Goal: Task Accomplishment & Management: Use online tool/utility

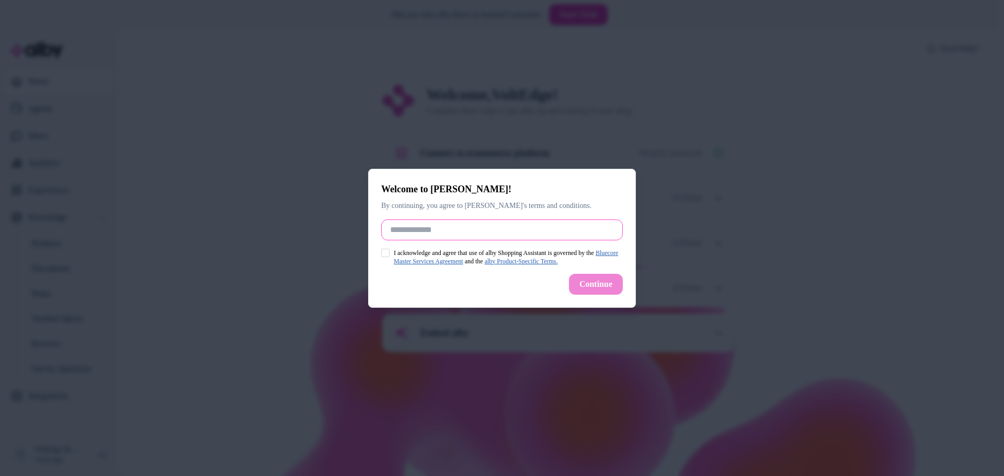
click at [469, 226] on input "Full Name" at bounding box center [501, 230] width 241 height 21
type input "******"
click at [384, 249] on button "I acknowledge and agree that use of alby Shopping Assistant is governed by the …" at bounding box center [385, 253] width 8 height 8
click at [598, 289] on button "Continue" at bounding box center [596, 284] width 54 height 21
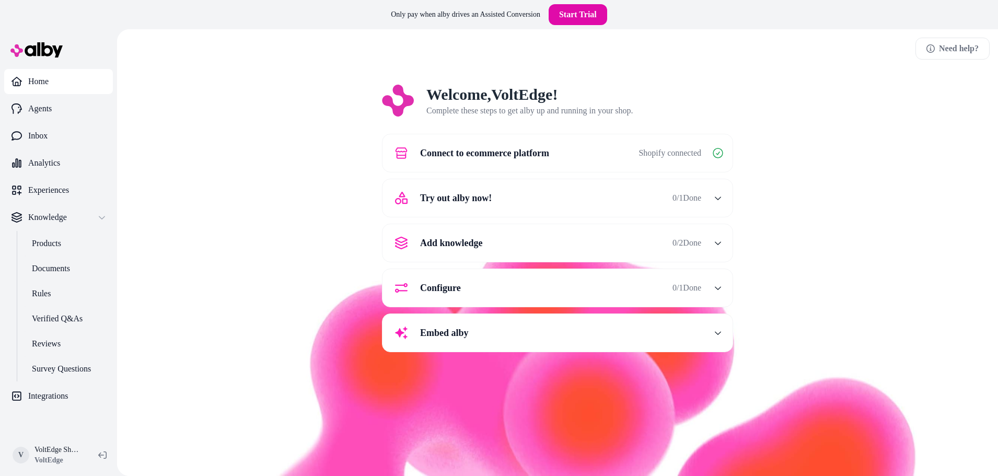
click at [701, 200] on span "0 / 1 Done" at bounding box center [687, 198] width 29 height 13
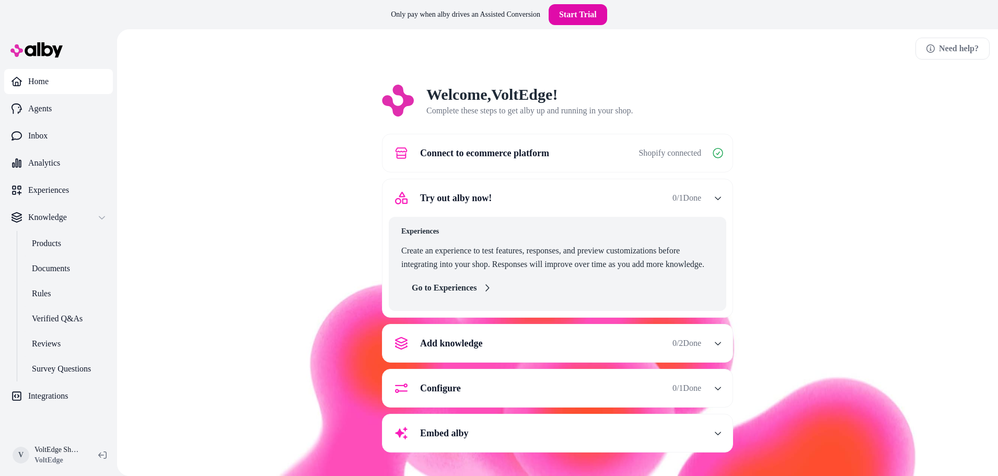
click at [432, 284] on link "Go to Experiences" at bounding box center [451, 288] width 100 height 21
click at [485, 290] on icon at bounding box center [487, 288] width 8 height 8
click at [474, 304] on div "Experiences Create an experience to test features, responses, and preview custo…" at bounding box center [558, 264] width 338 height 94
click at [476, 294] on link "Go to Experiences" at bounding box center [451, 288] width 100 height 21
click at [54, 190] on p "Experiences" at bounding box center [48, 190] width 41 height 13
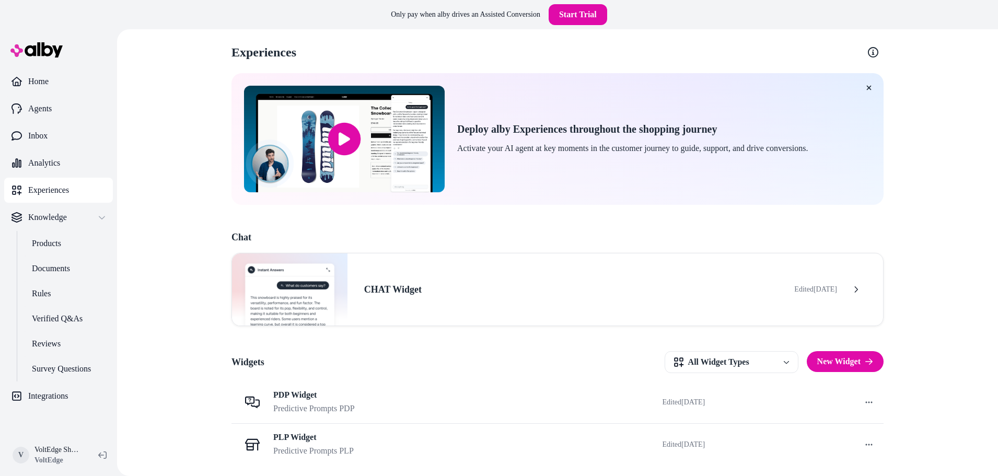
click at [47, 178] on link "Experiences" at bounding box center [58, 190] width 109 height 25
click at [26, 399] on link "Integrations" at bounding box center [58, 396] width 109 height 25
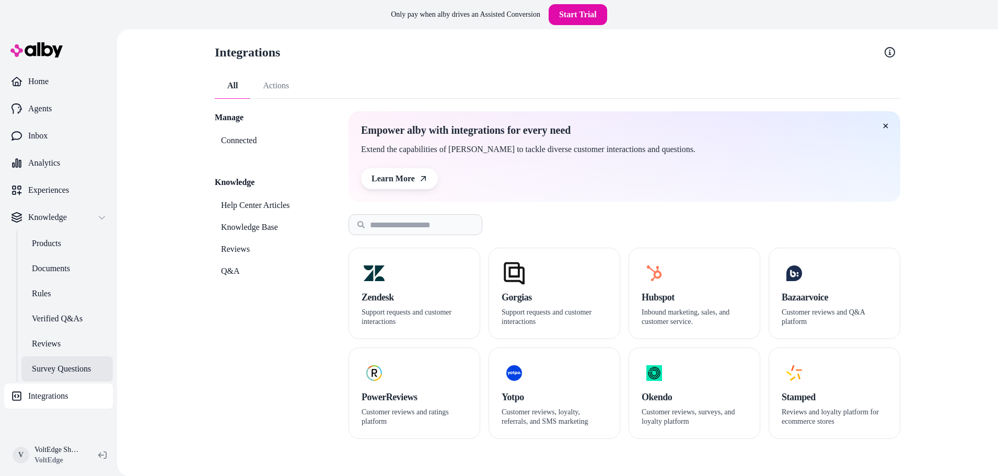
click at [59, 356] on link "Survey Questions" at bounding box center [66, 368] width 91 height 25
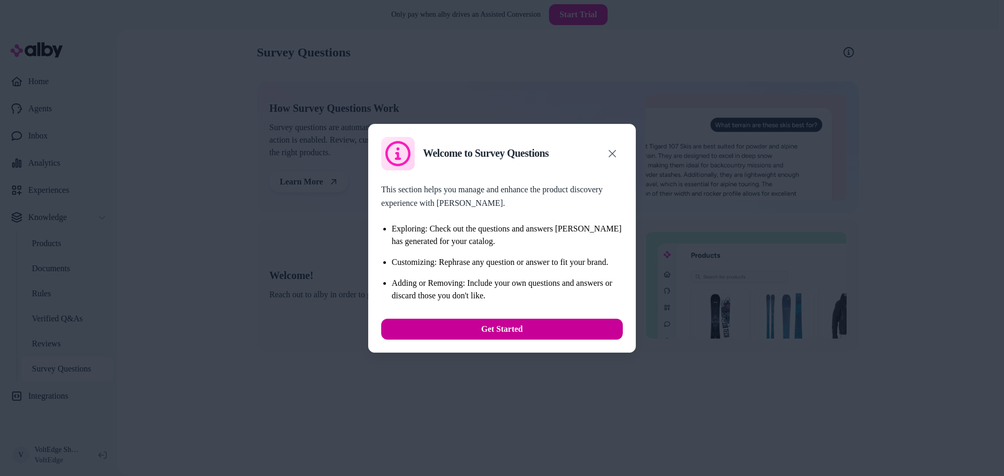
click at [511, 334] on button "Get Started" at bounding box center [501, 329] width 241 height 21
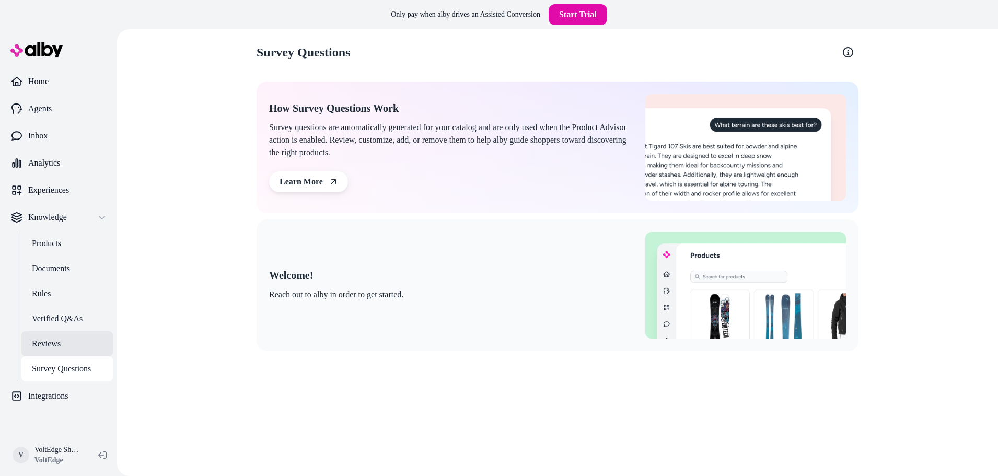
click at [64, 341] on link "Reviews" at bounding box center [66, 343] width 91 height 25
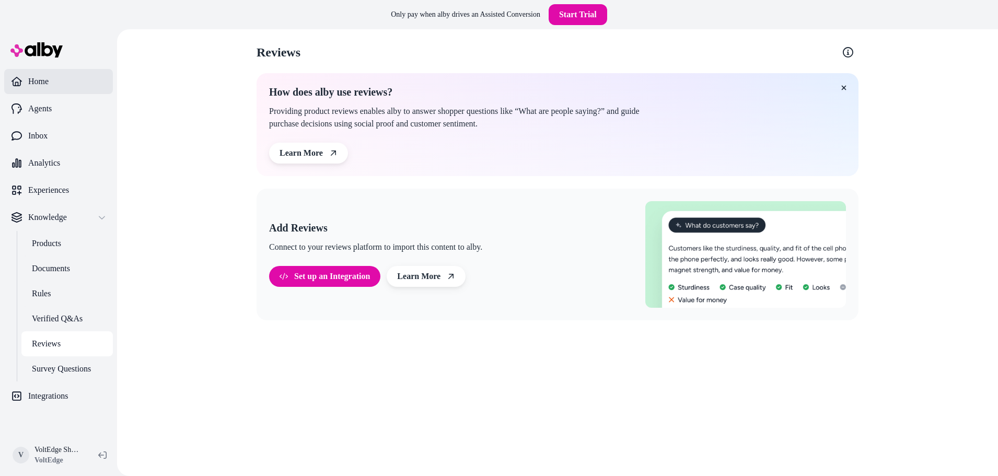
click at [56, 80] on link "Home" at bounding box center [58, 81] width 109 height 25
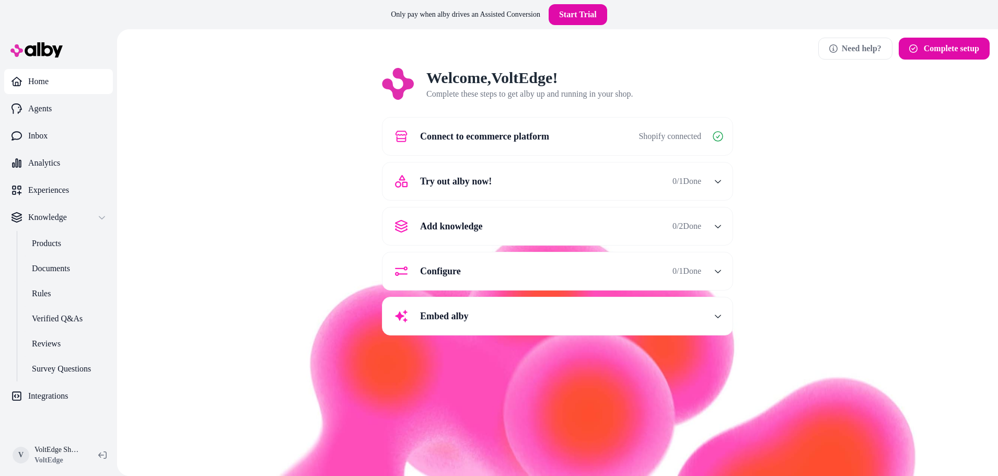
click at [706, 265] on button "Configure 0 / 1 Done" at bounding box center [558, 271] width 338 height 25
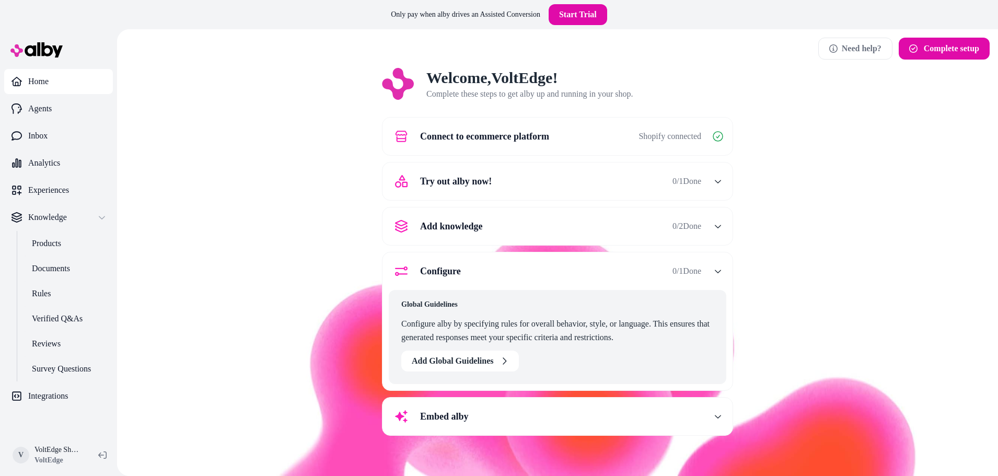
click at [706, 265] on button "Configure 0 / 1 Done" at bounding box center [558, 271] width 338 height 25
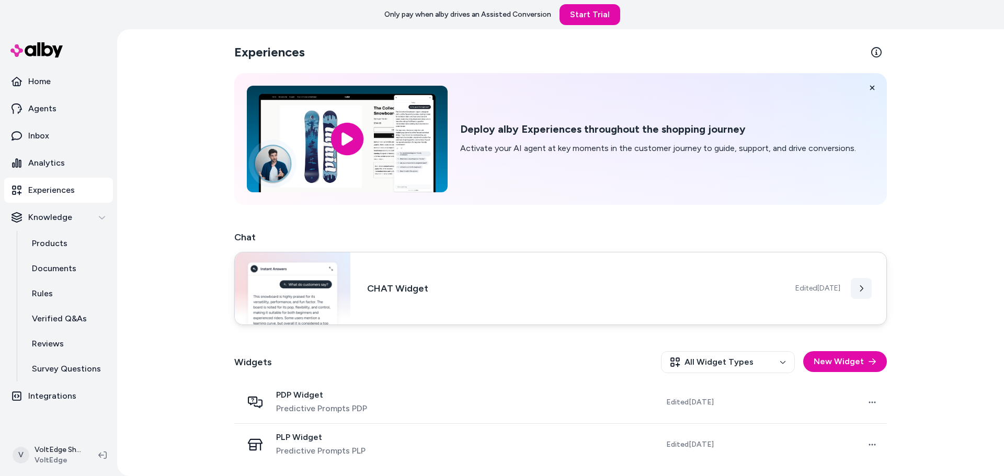
click at [862, 285] on icon at bounding box center [860, 288] width 7 height 7
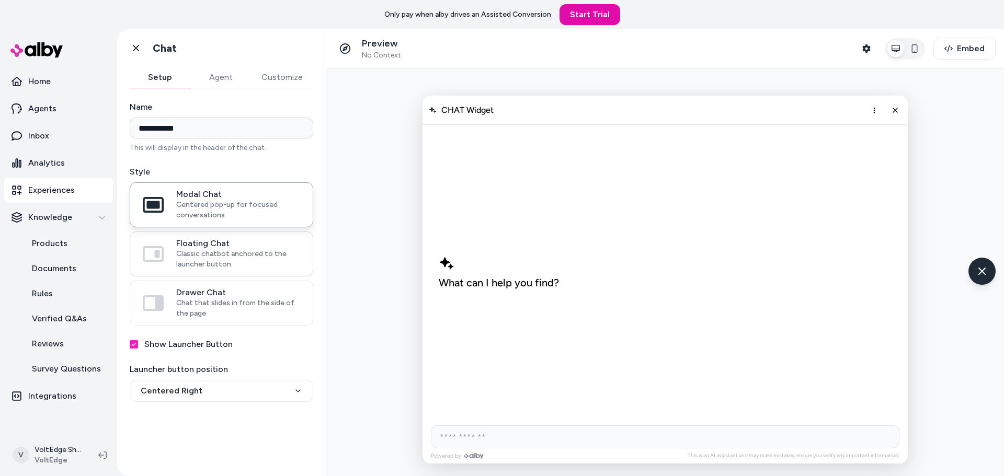
click at [259, 247] on span "Floating Chat" at bounding box center [238, 243] width 124 height 10
click at [0, 0] on button "Floating Chat Classic chatbot anchored to the launcher button" at bounding box center [0, 0] width 0 height 0
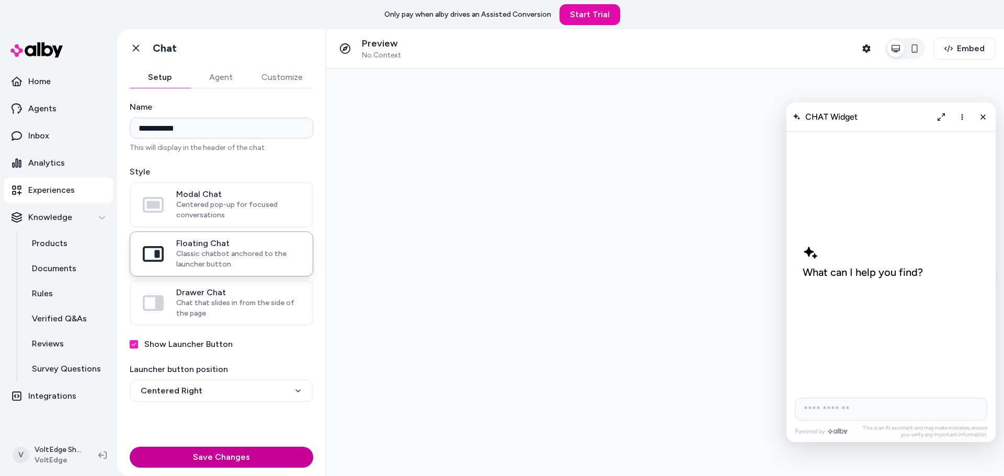
click at [255, 458] on button "Save Changes" at bounding box center [221, 457] width 183 height 21
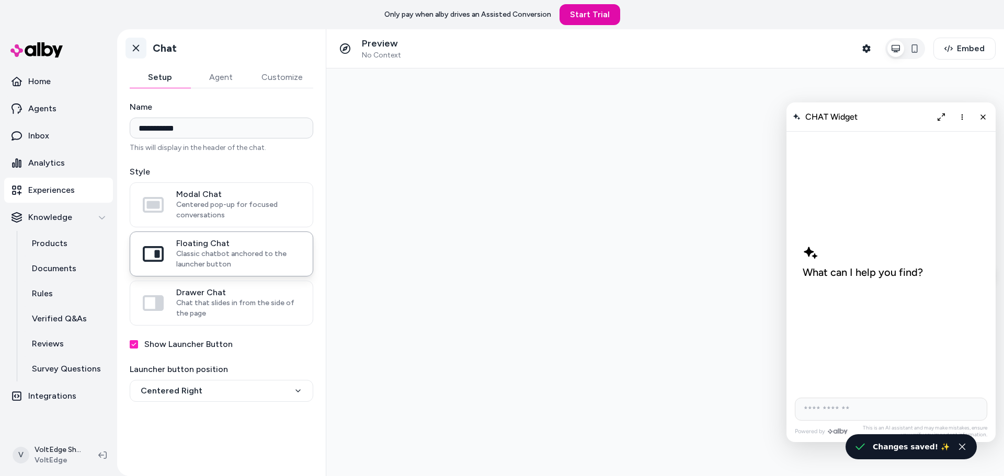
click at [133, 51] on icon at bounding box center [136, 48] width 6 height 7
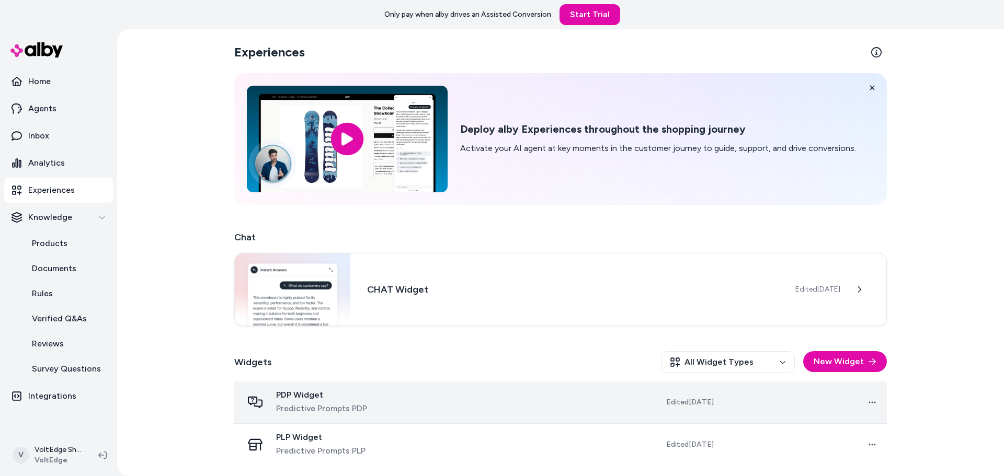
click at [847, 416] on td "Open menu" at bounding box center [804, 403] width 165 height 42
click at [470, 410] on td at bounding box center [504, 403] width 165 height 42
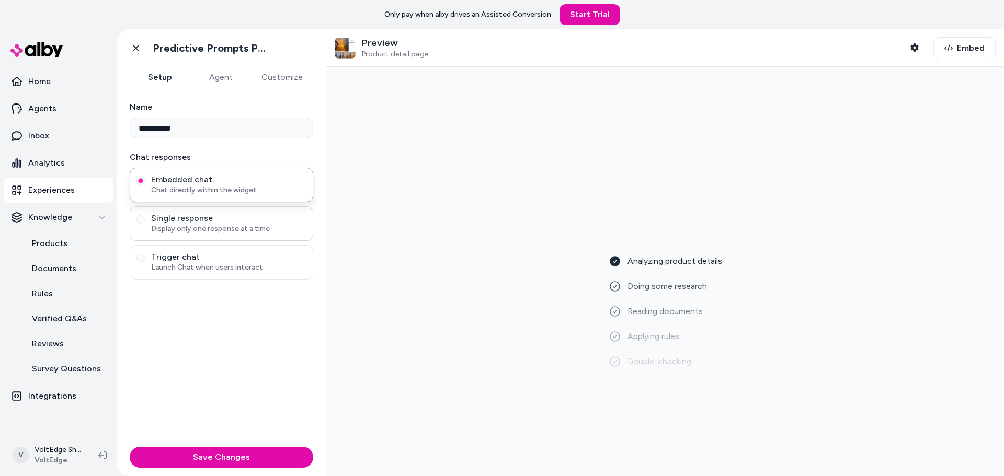
click at [239, 222] on span "Single response" at bounding box center [228, 218] width 155 height 10
click at [145, 222] on button "Single response Display only one response at a time" at bounding box center [140, 219] width 8 height 8
click at [251, 190] on span "Chat directly within the widget" at bounding box center [228, 190] width 155 height 10
click at [145, 185] on button "Embedded chat Chat directly within the widget" at bounding box center [140, 181] width 8 height 8
click at [135, 52] on icon at bounding box center [136, 48] width 10 height 10
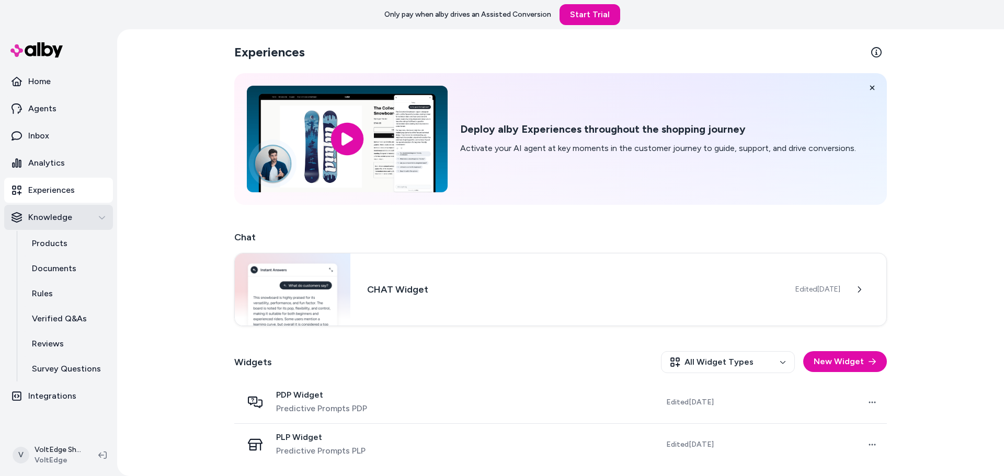
click at [59, 217] on p "Knowledge" at bounding box center [50, 217] width 44 height 13
click at [58, 216] on p "Knowledge" at bounding box center [50, 217] width 44 height 13
click at [50, 237] on p "Products" at bounding box center [50, 243] width 36 height 13
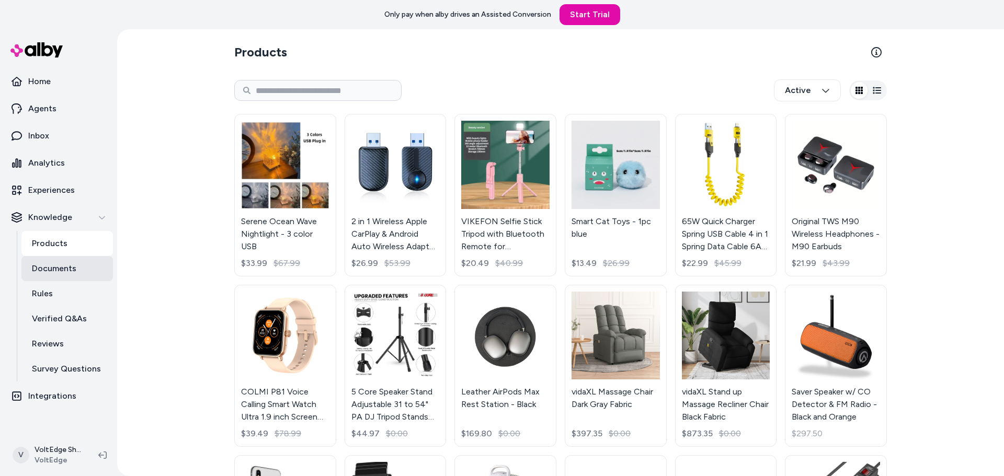
click at [31, 269] on link "Documents" at bounding box center [66, 268] width 91 height 25
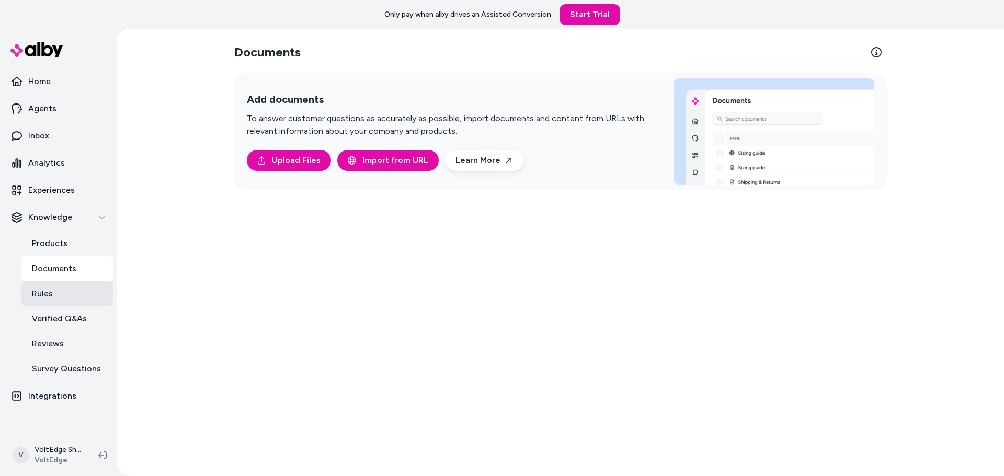
click at [59, 293] on link "Rules" at bounding box center [66, 293] width 91 height 25
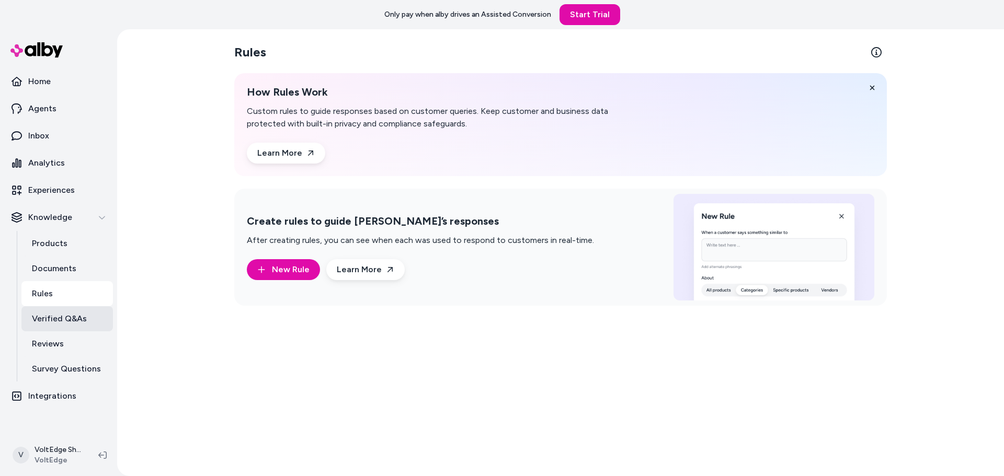
click at [63, 318] on p "Verified Q&As" at bounding box center [59, 319] width 55 height 13
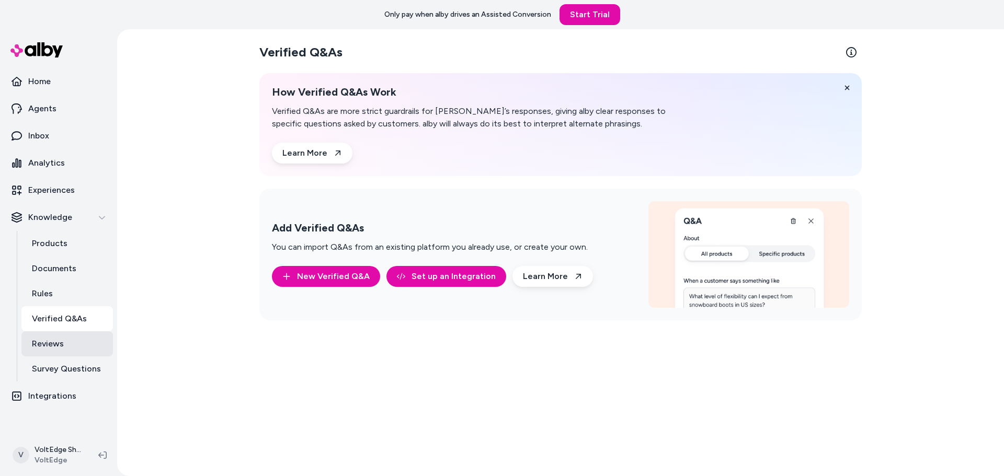
click at [67, 347] on link "Reviews" at bounding box center [66, 343] width 91 height 25
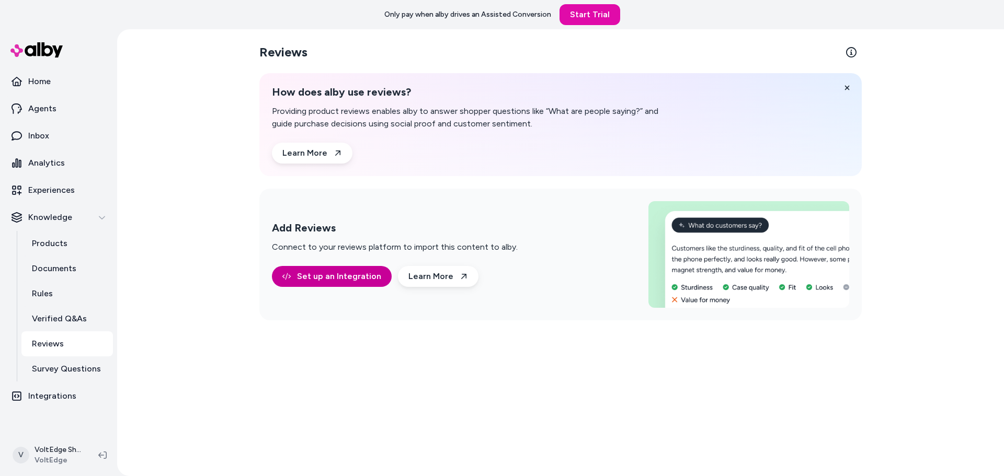
click at [322, 276] on link "Set up an Integration" at bounding box center [332, 276] width 120 height 21
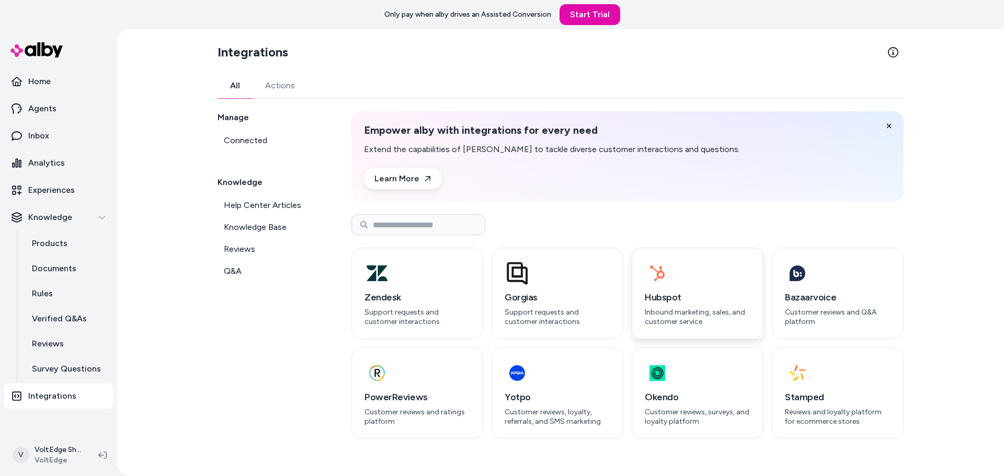
click at [714, 290] on h3 "Hubspot" at bounding box center [697, 297] width 106 height 15
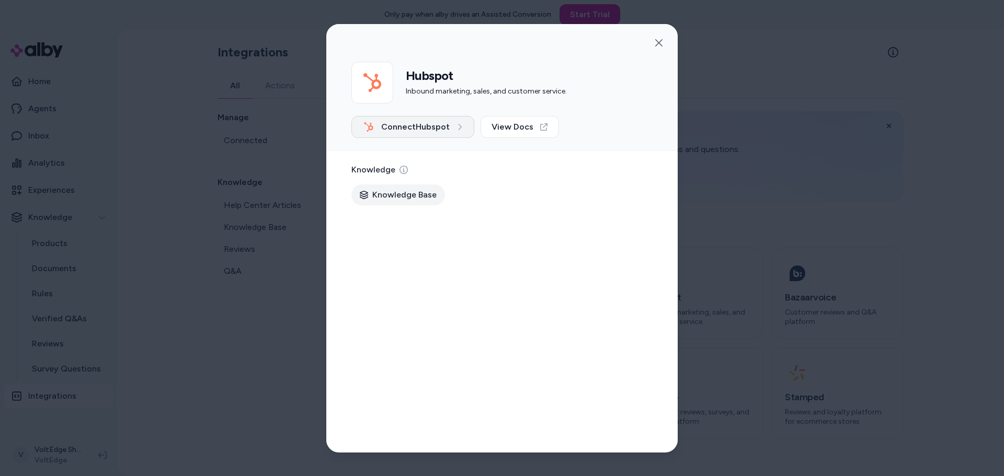
click at [445, 127] on span "Connect Hubspot" at bounding box center [415, 127] width 68 height 13
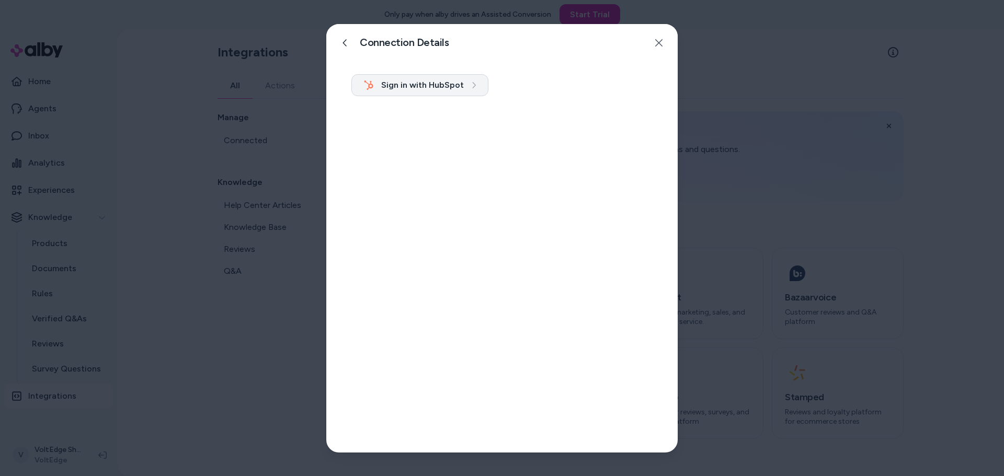
click at [453, 91] on button "Sign in with HubSpot" at bounding box center [419, 85] width 137 height 22
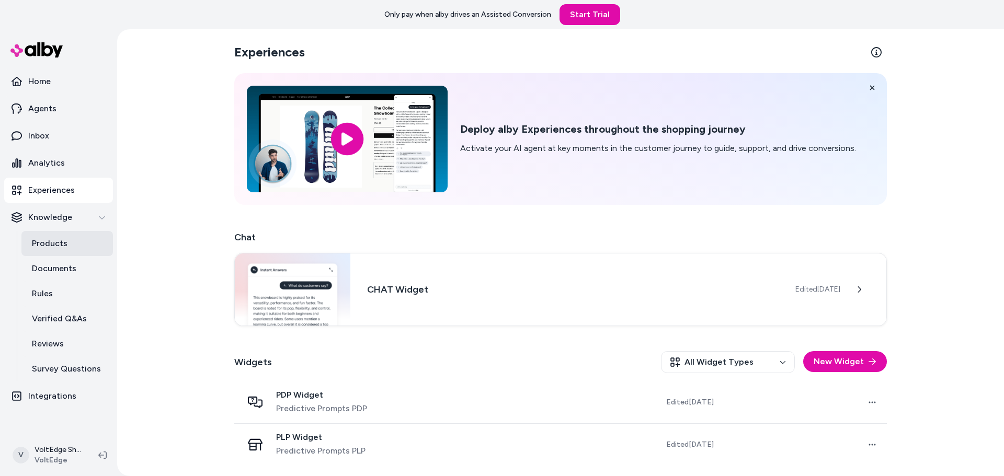
click at [65, 239] on p "Products" at bounding box center [50, 243] width 36 height 13
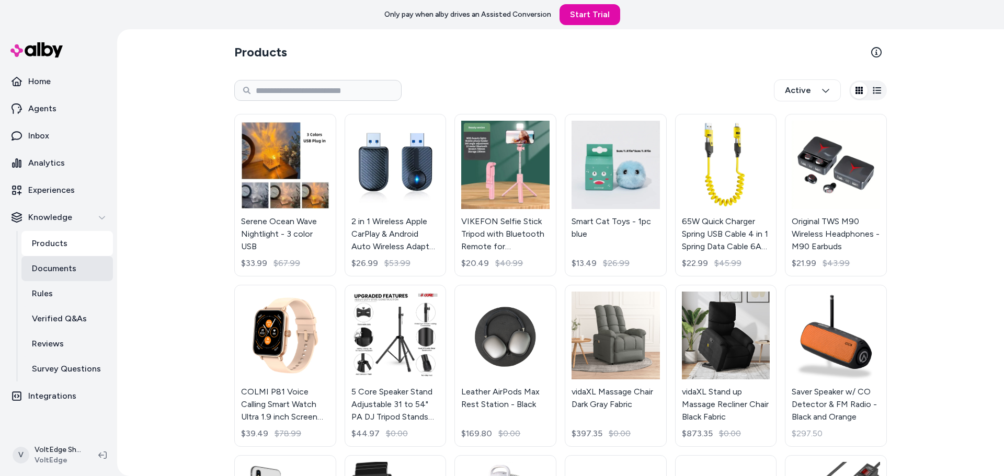
click at [51, 277] on link "Documents" at bounding box center [66, 268] width 91 height 25
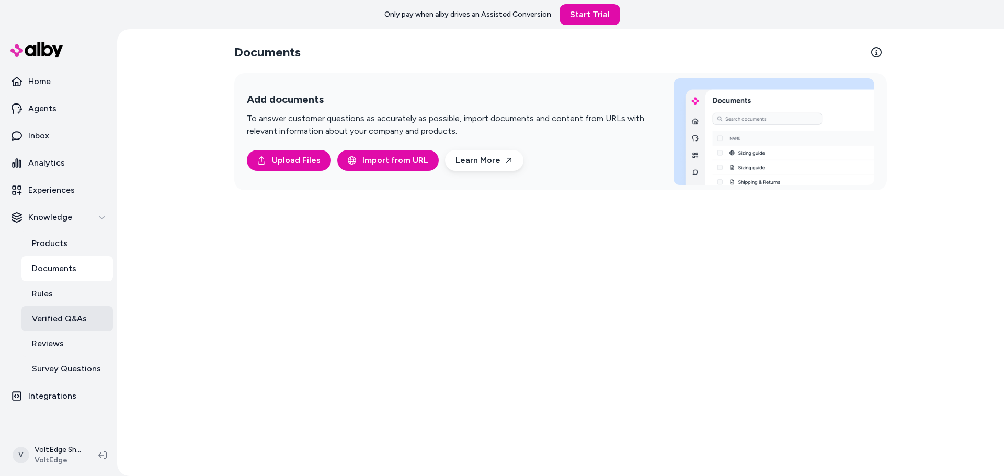
click at [51, 309] on link "Verified Q&As" at bounding box center [66, 318] width 91 height 25
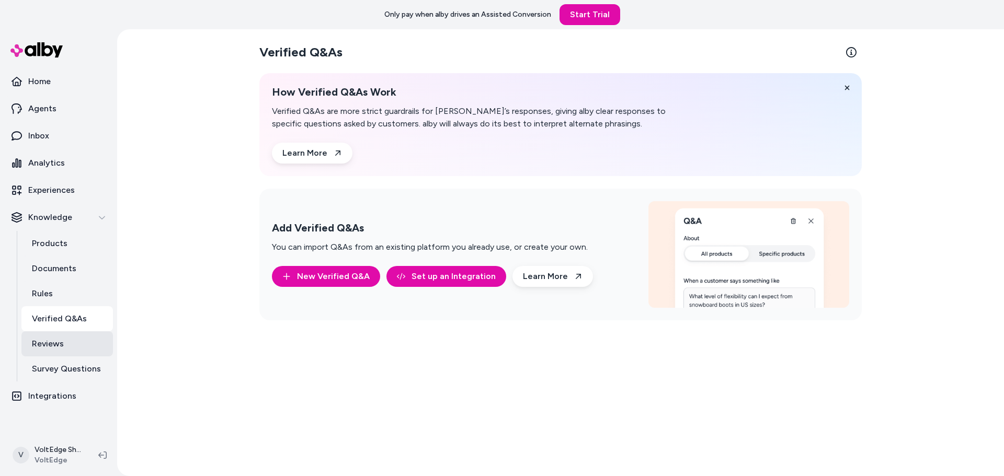
click at [61, 345] on p "Reviews" at bounding box center [48, 344] width 32 height 13
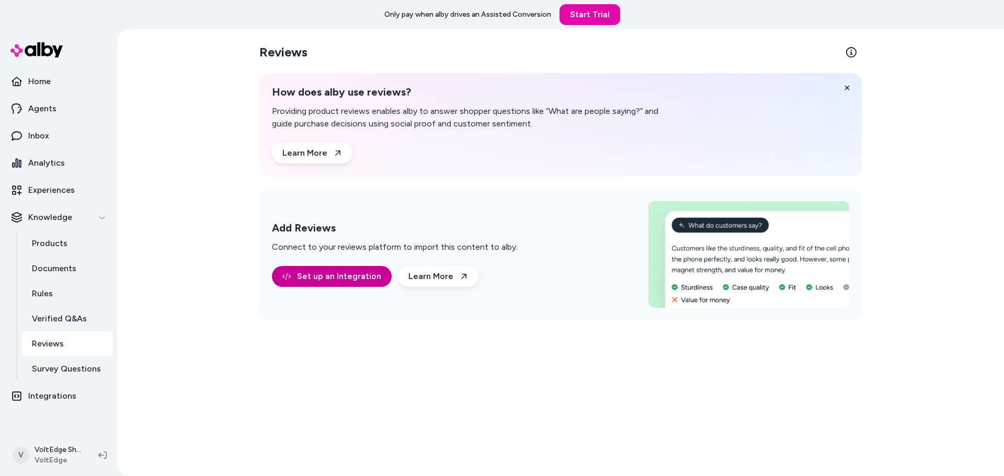
click at [344, 274] on link "Set up an Integration" at bounding box center [332, 276] width 120 height 21
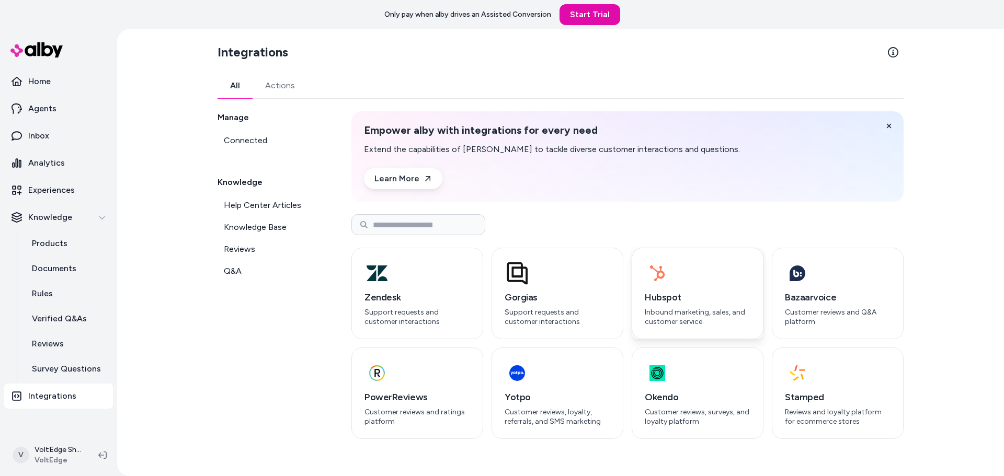
click at [701, 286] on div "Hubspot Inbound marketing, sales, and customer service." at bounding box center [697, 293] width 132 height 91
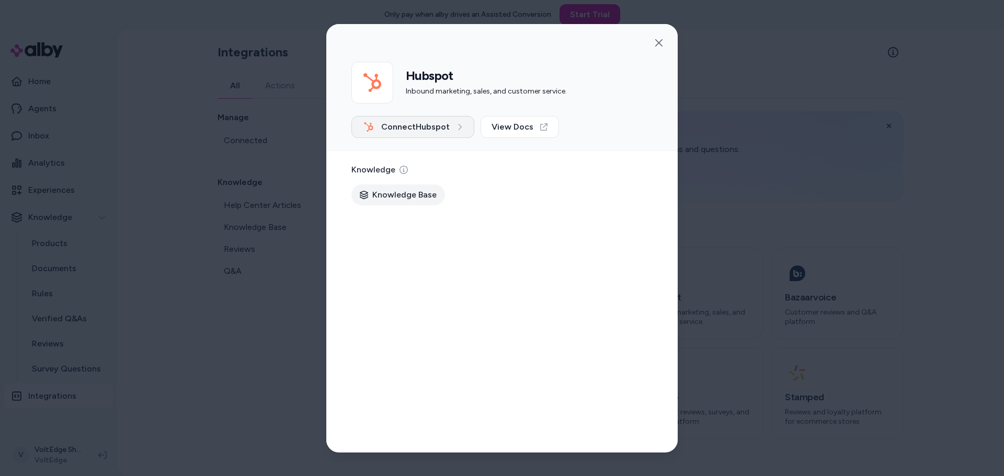
click at [416, 119] on button "Connect Hubspot" at bounding box center [412, 127] width 123 height 22
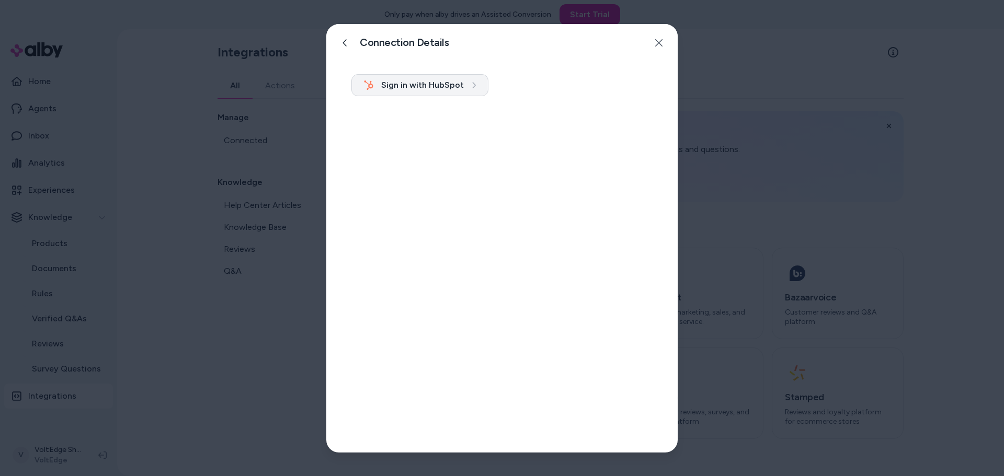
click at [426, 95] on button "Sign in with HubSpot" at bounding box center [419, 85] width 137 height 22
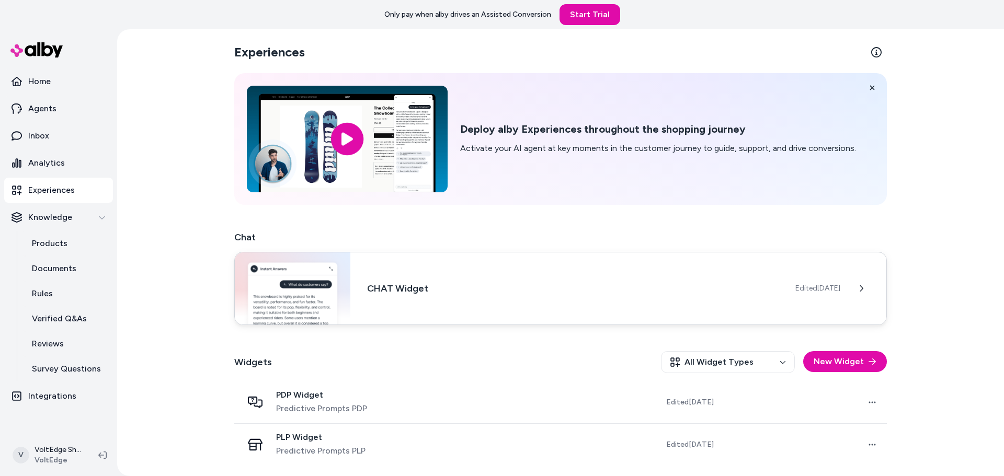
click at [816, 282] on div "Edited [DATE]" at bounding box center [840, 288] width 91 height 21
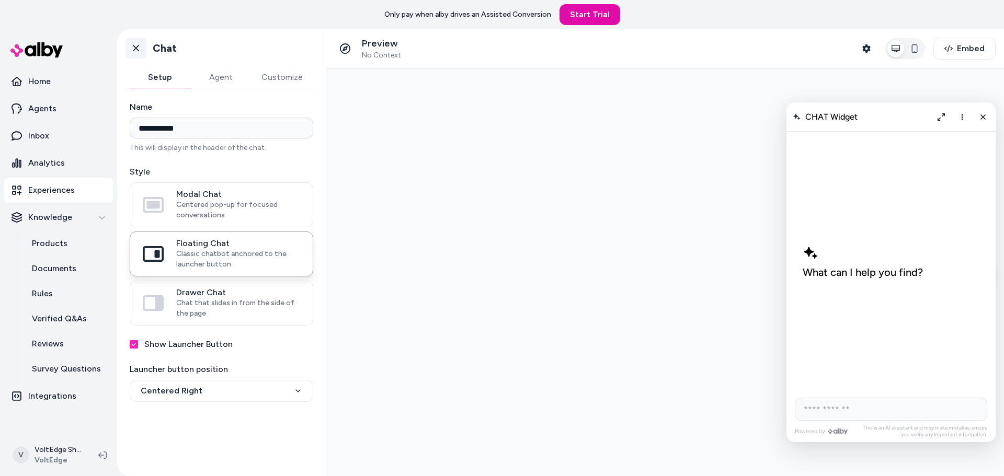
click at [141, 50] on icon at bounding box center [136, 48] width 10 height 10
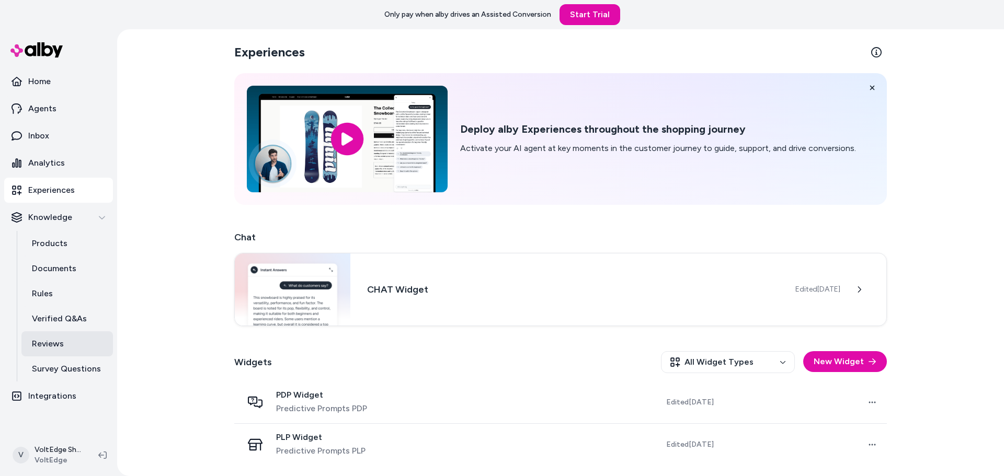
click at [58, 338] on p "Reviews" at bounding box center [48, 344] width 32 height 13
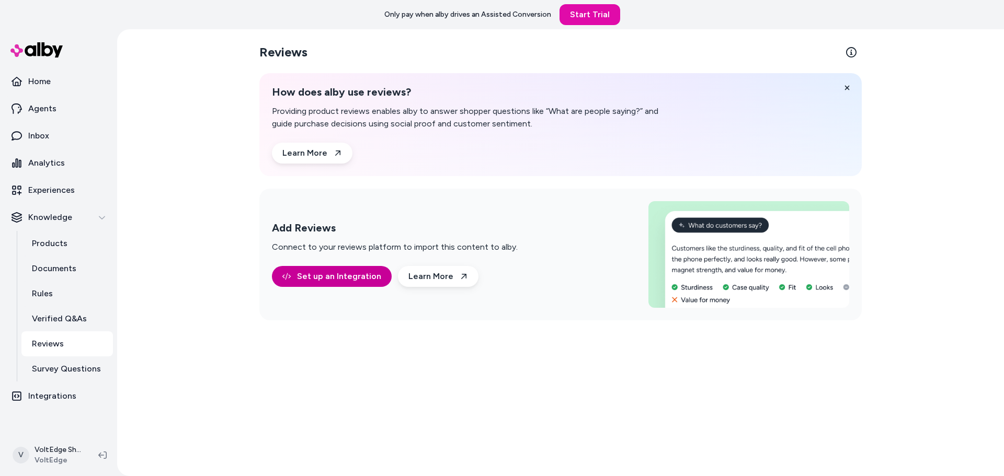
click at [343, 275] on link "Set up an Integration" at bounding box center [332, 276] width 120 height 21
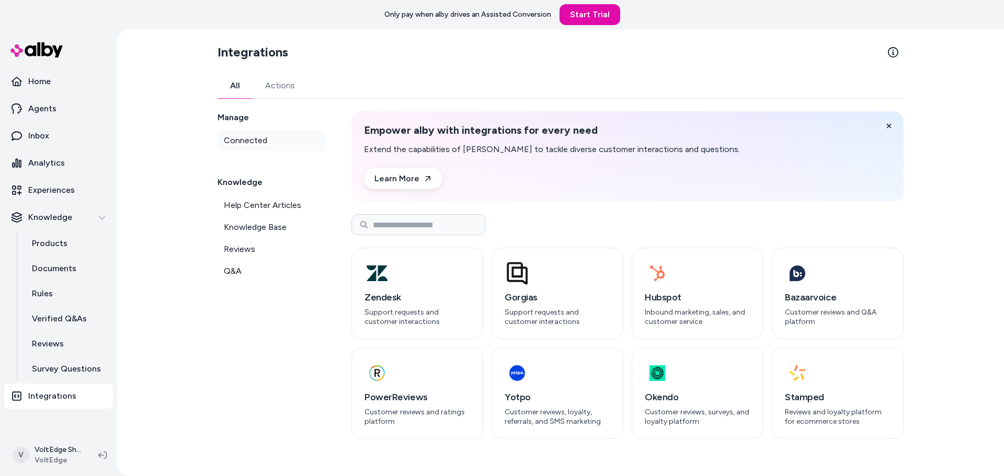
click at [267, 143] on link "Connected" at bounding box center [271, 140] width 109 height 21
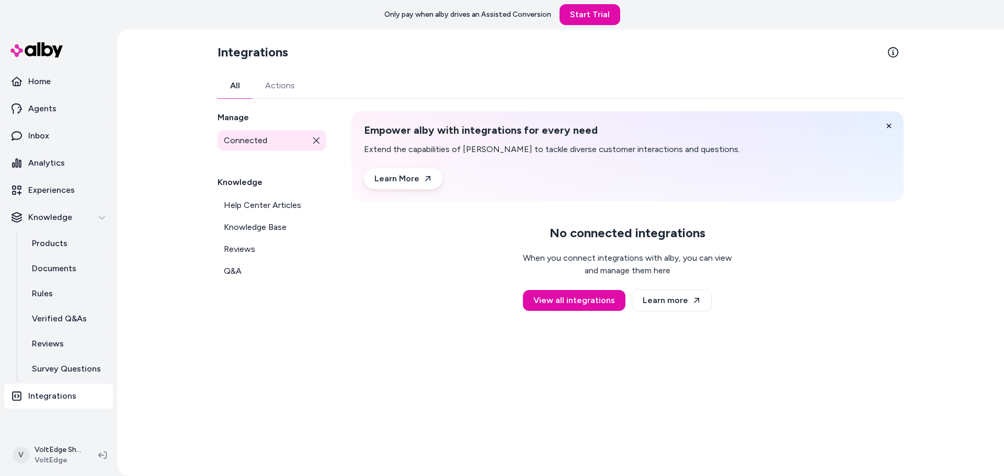
click at [235, 86] on link "All" at bounding box center [234, 85] width 35 height 25
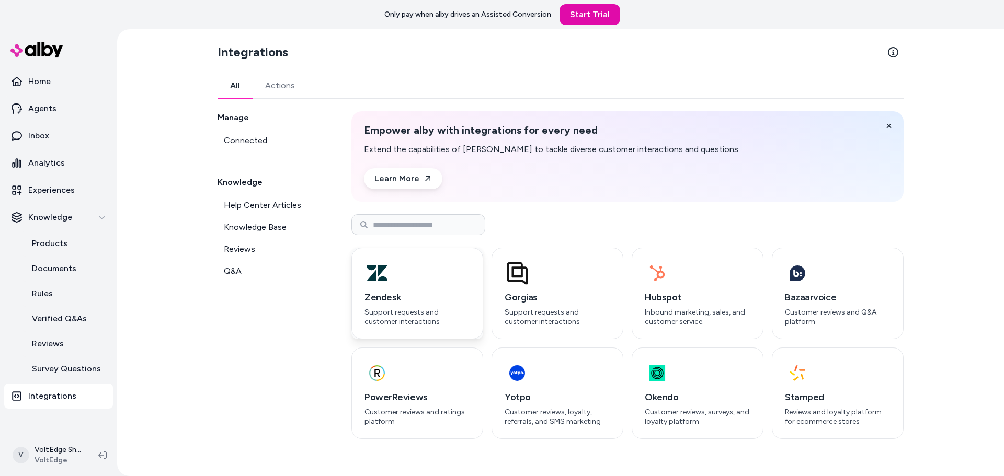
click at [419, 296] on h3 "Zendesk" at bounding box center [417, 297] width 106 height 15
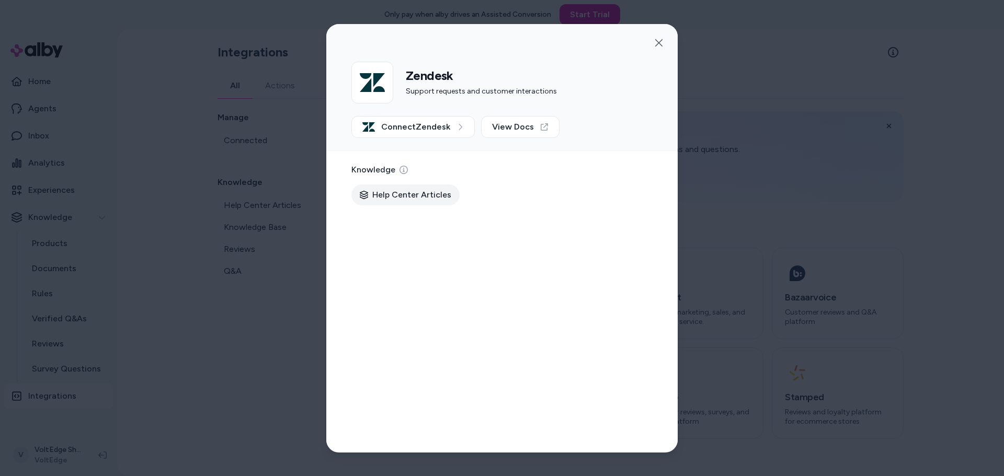
click at [412, 114] on div "Zendesk Support requests and customer interactions Connect Zendesk View Docs" at bounding box center [501, 106] width 351 height 89
click at [409, 122] on span "Connect Zendesk" at bounding box center [415, 127] width 69 height 13
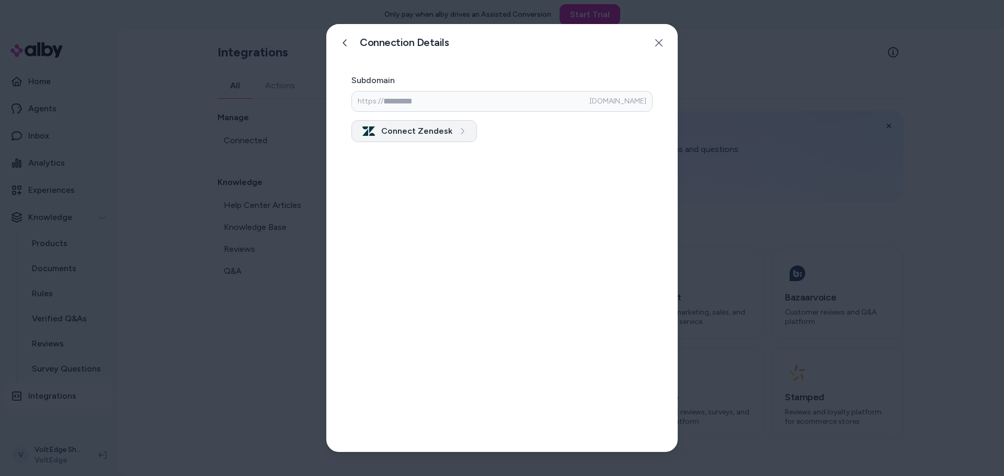
click at [413, 126] on button "Connect Zendesk" at bounding box center [413, 131] width 125 height 22
click at [338, 39] on button at bounding box center [345, 42] width 21 height 21
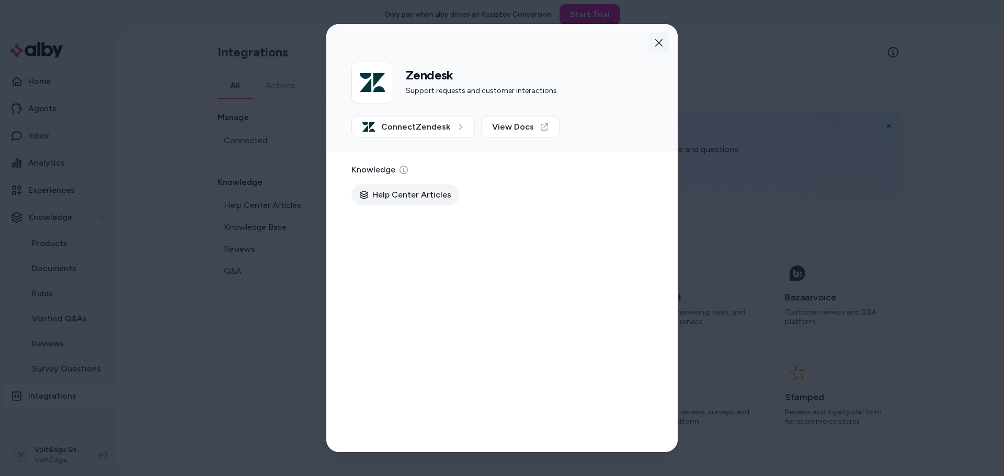
click at [661, 37] on button "button" at bounding box center [658, 42] width 21 height 21
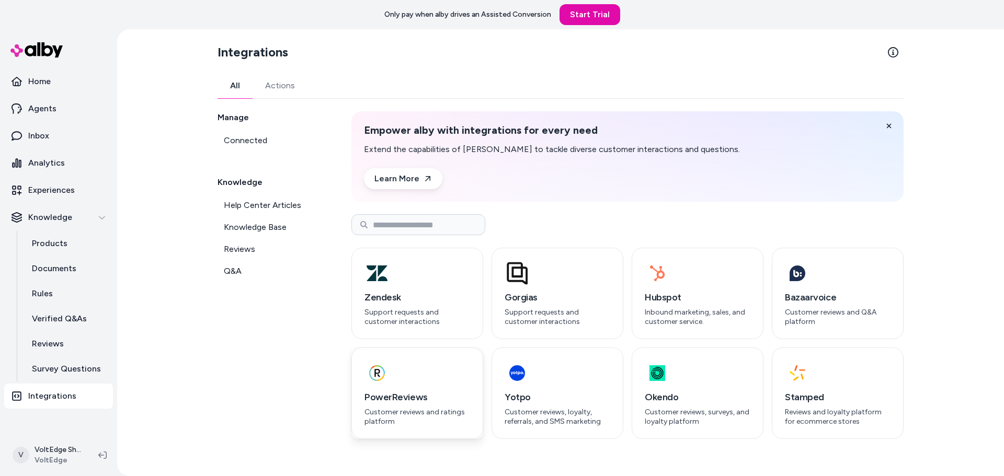
click at [423, 380] on div "button" at bounding box center [417, 373] width 106 height 25
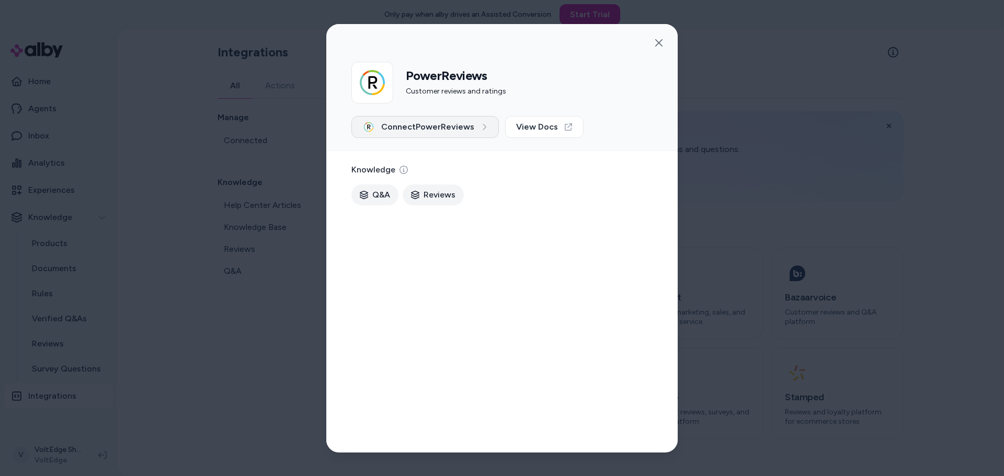
click at [425, 123] on span "Connect PowerReviews" at bounding box center [427, 127] width 93 height 13
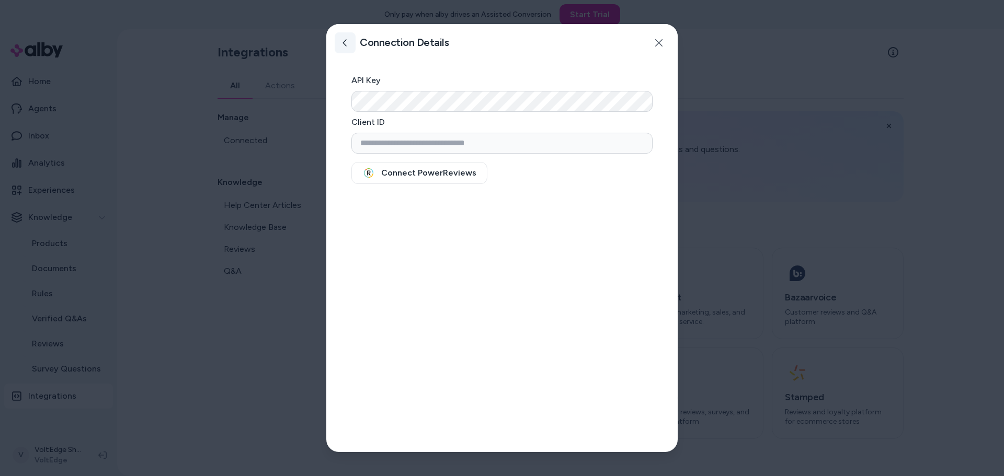
click at [349, 51] on button at bounding box center [345, 42] width 21 height 21
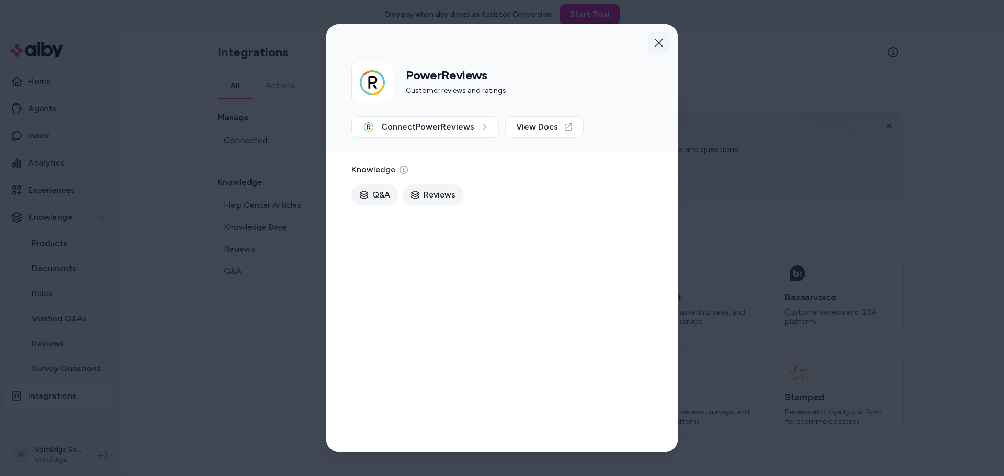
click at [661, 41] on icon "button" at bounding box center [658, 42] width 7 height 7
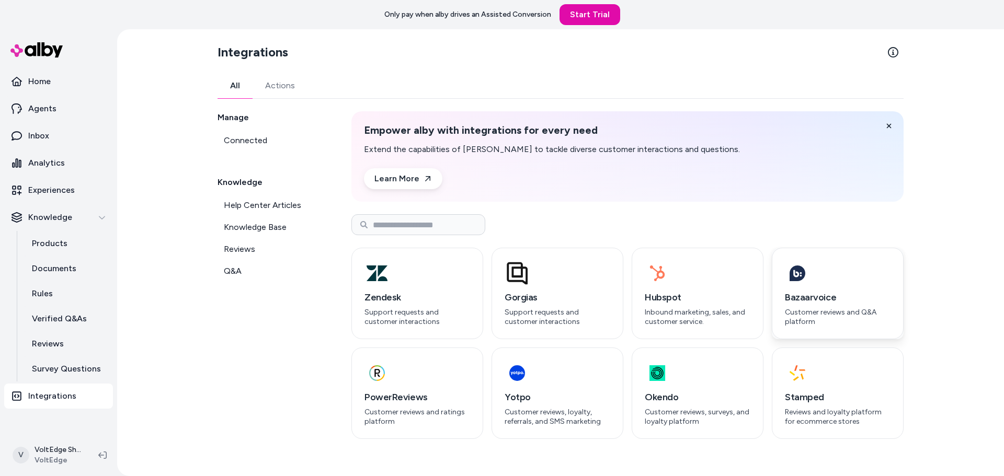
click at [789, 309] on p "Customer reviews and Q&A platform" at bounding box center [838, 317] width 106 height 18
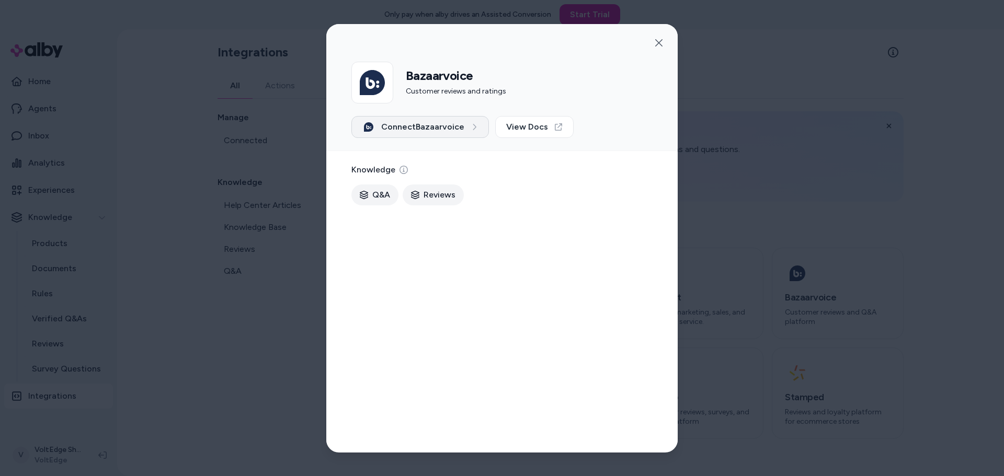
click at [443, 121] on span "Connect Bazaarvoice" at bounding box center [422, 127] width 83 height 13
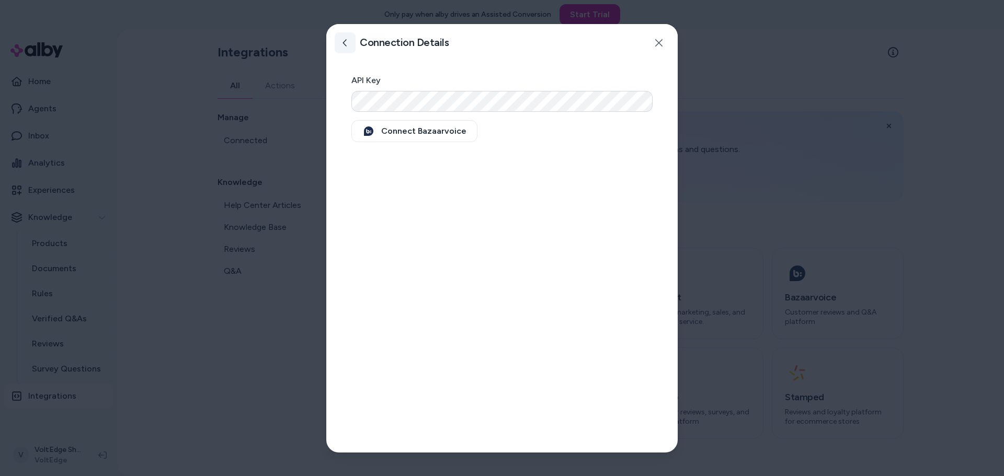
click at [347, 48] on button at bounding box center [345, 42] width 21 height 21
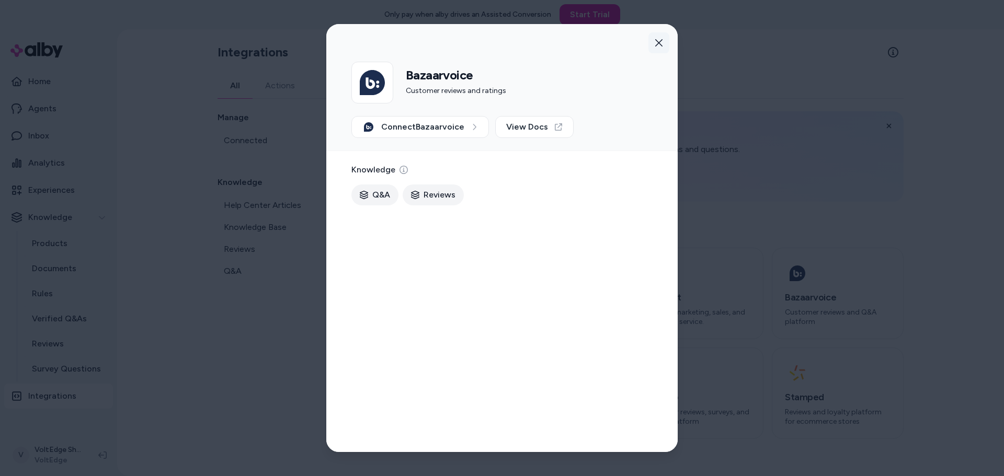
click at [656, 34] on button "button" at bounding box center [658, 42] width 21 height 21
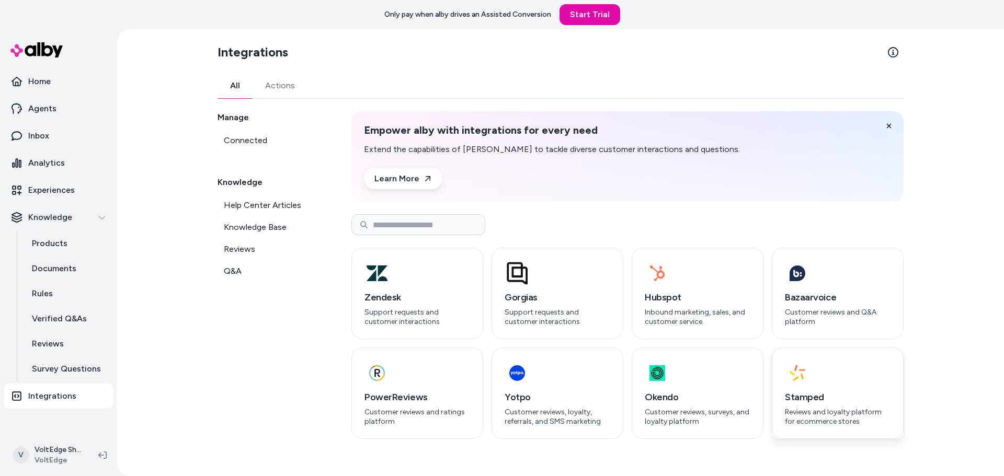
click at [793, 374] on icon "button" at bounding box center [791, 373] width 5 height 5
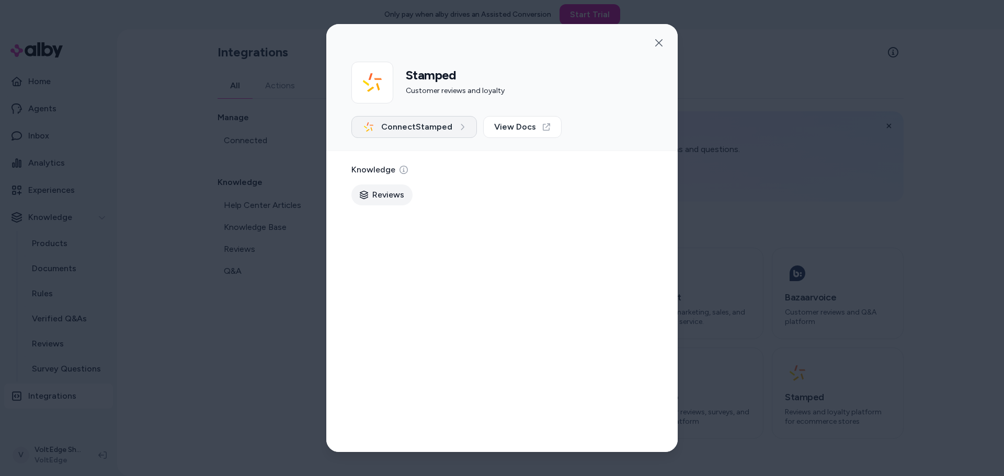
click at [415, 133] on span "Connect Stamped" at bounding box center [416, 127] width 71 height 13
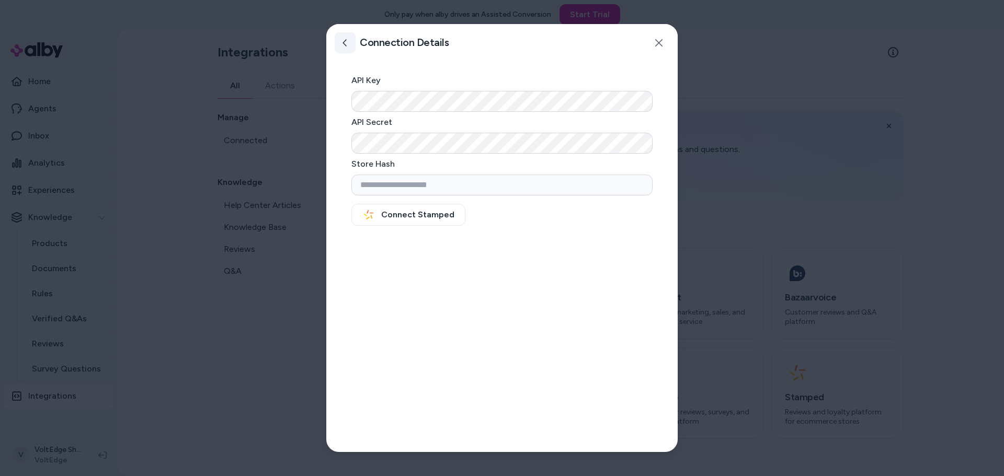
click at [347, 52] on button at bounding box center [345, 42] width 21 height 21
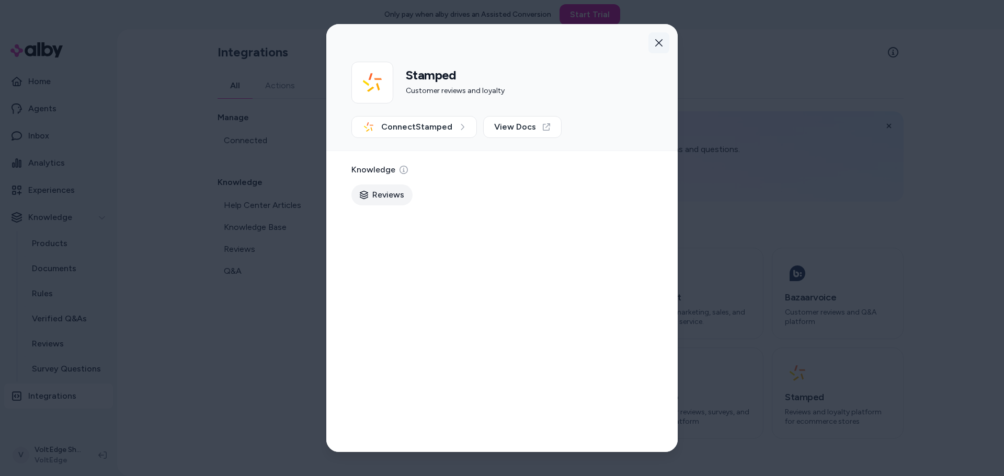
click at [667, 40] on button "button" at bounding box center [658, 42] width 21 height 21
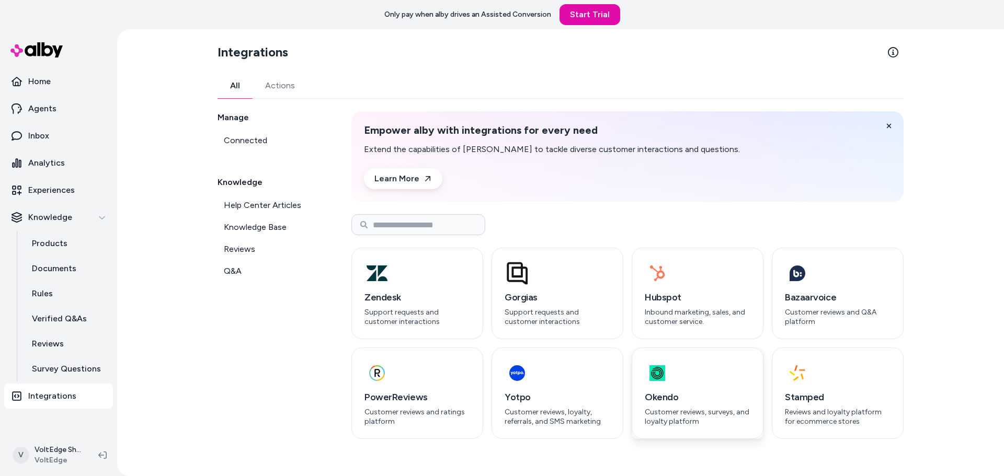
click at [669, 374] on div "button" at bounding box center [656, 373] width 25 height 25
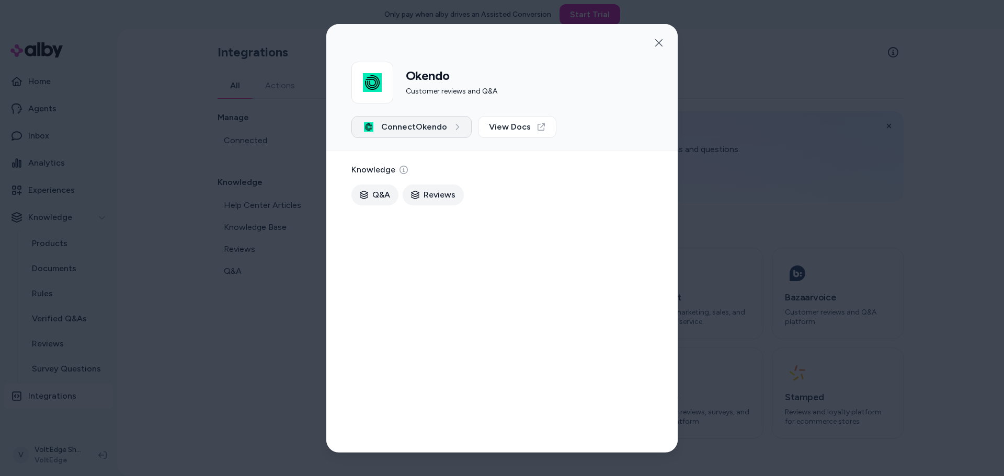
click at [462, 133] on button "Connect Okendo" at bounding box center [411, 127] width 120 height 22
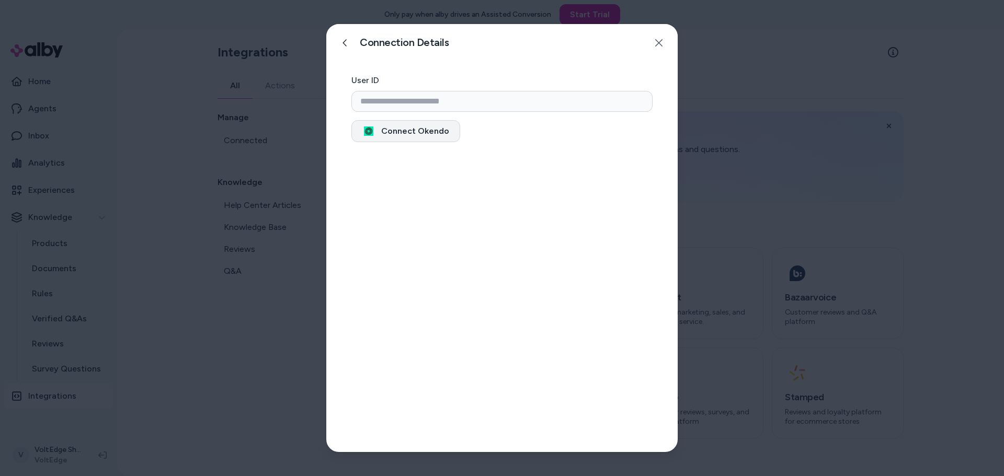
click at [401, 129] on button "Connect Okendo" at bounding box center [405, 131] width 109 height 22
click at [343, 44] on icon at bounding box center [345, 43] width 8 height 8
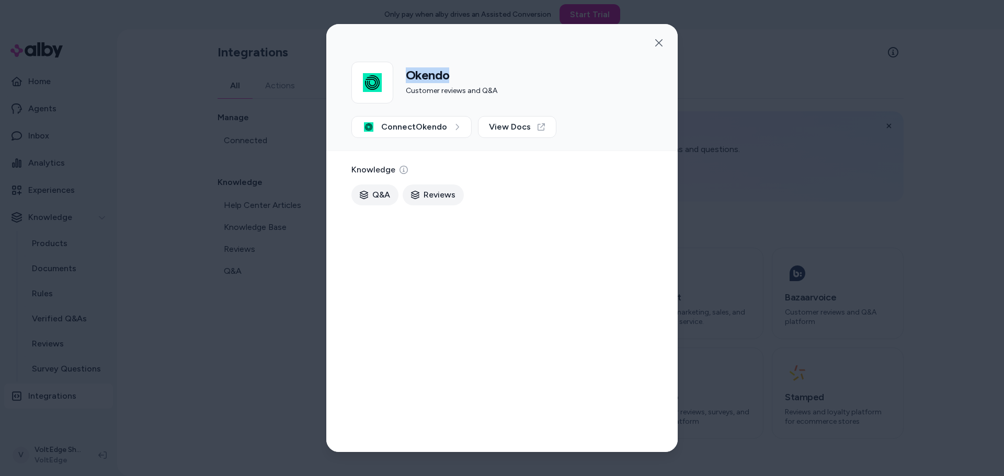
drag, startPoint x: 404, startPoint y: 76, endPoint x: 456, endPoint y: 76, distance: 52.3
click at [456, 76] on div "Okendo Customer reviews and Q&A" at bounding box center [501, 83] width 301 height 42
copy h2 "Okendo"
click at [658, 45] on icon "button" at bounding box center [658, 43] width 8 height 8
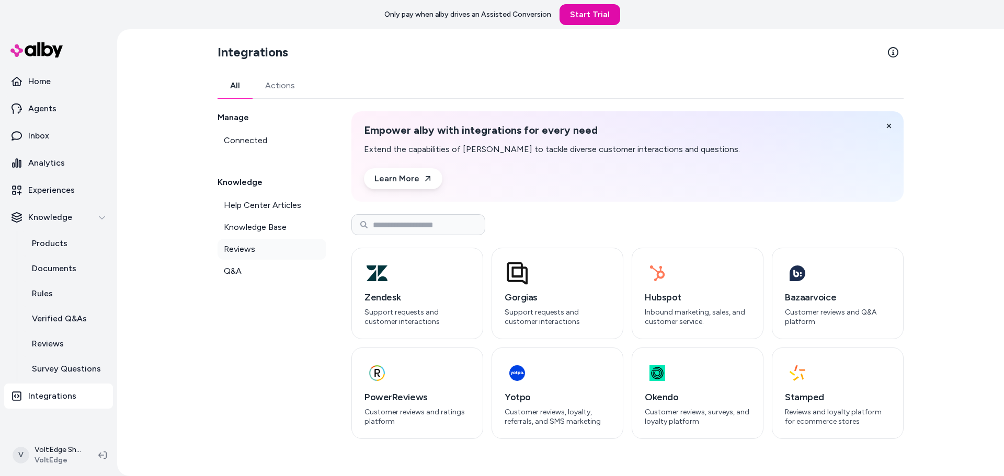
click at [248, 245] on span "Reviews" at bounding box center [239, 249] width 31 height 13
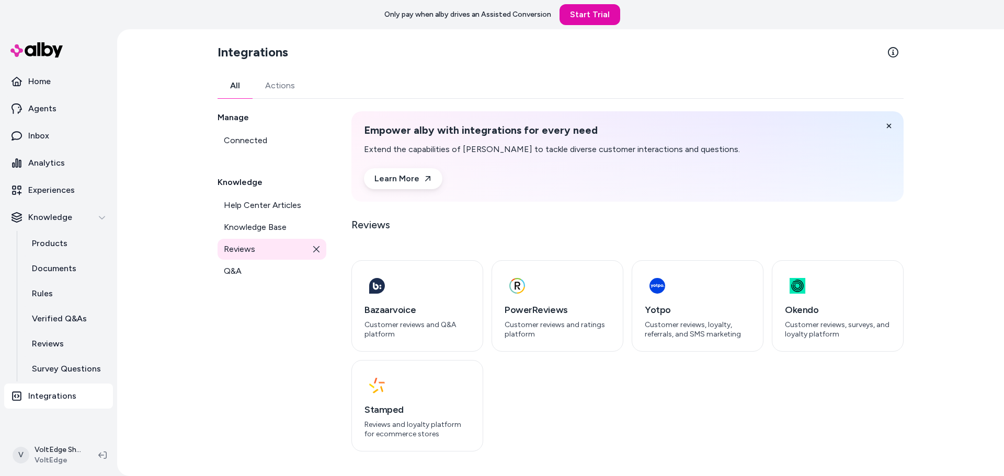
click at [236, 76] on link "All" at bounding box center [234, 85] width 35 height 25
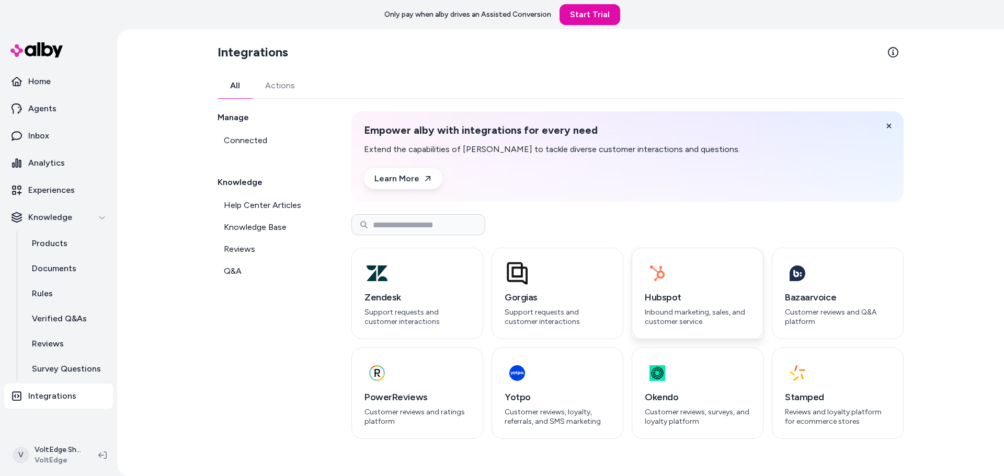
click at [651, 273] on icon "button" at bounding box center [657, 273] width 21 height 25
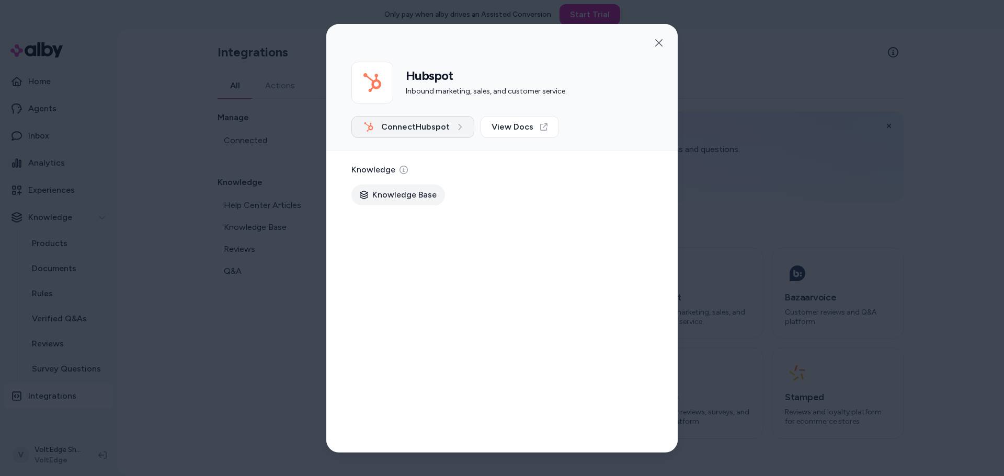
click at [396, 136] on button "Connect Hubspot" at bounding box center [412, 127] width 123 height 22
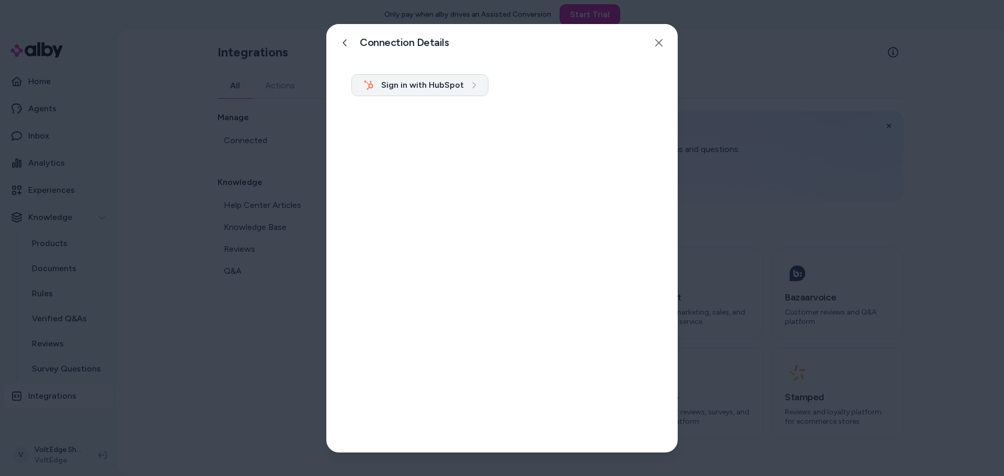
click at [428, 87] on button "Sign in with HubSpot" at bounding box center [419, 85] width 137 height 22
